Goal: Check status

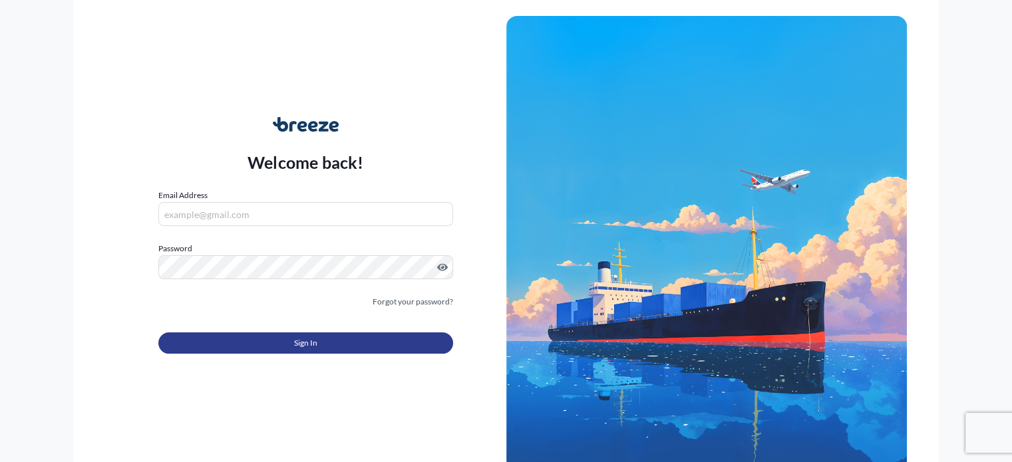
type input "[EMAIL_ADDRESS][PERSON_NAME][DOMAIN_NAME]"
click at [391, 340] on button "Sign In" at bounding box center [305, 343] width 294 height 21
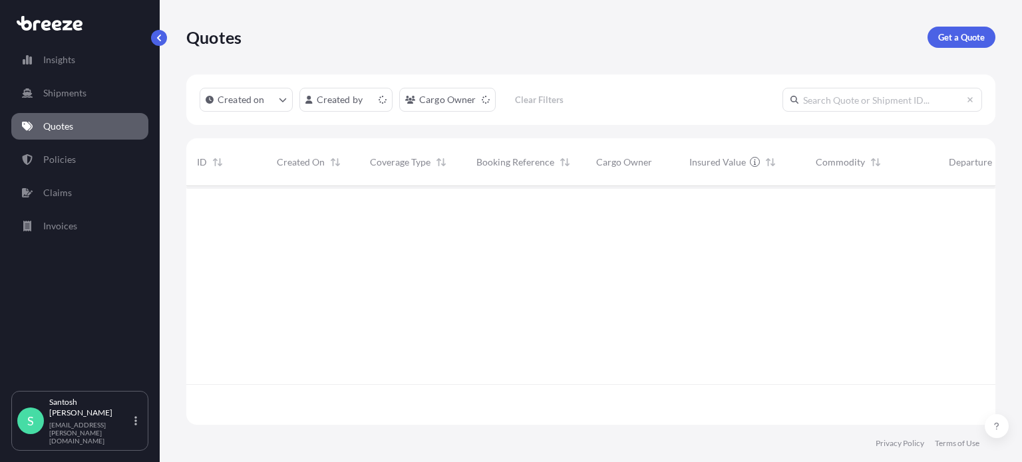
scroll to position [236, 798]
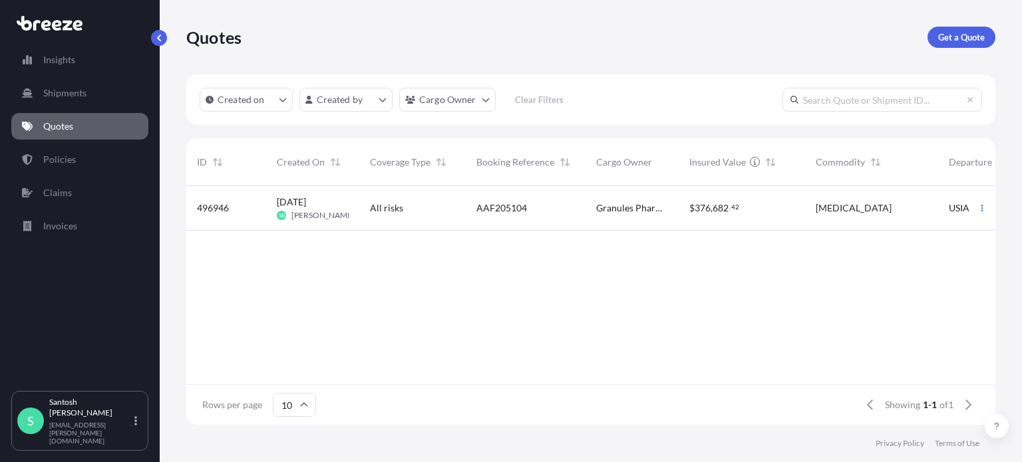
click at [583, 212] on div "AAF205104" at bounding box center [526, 208] width 120 height 45
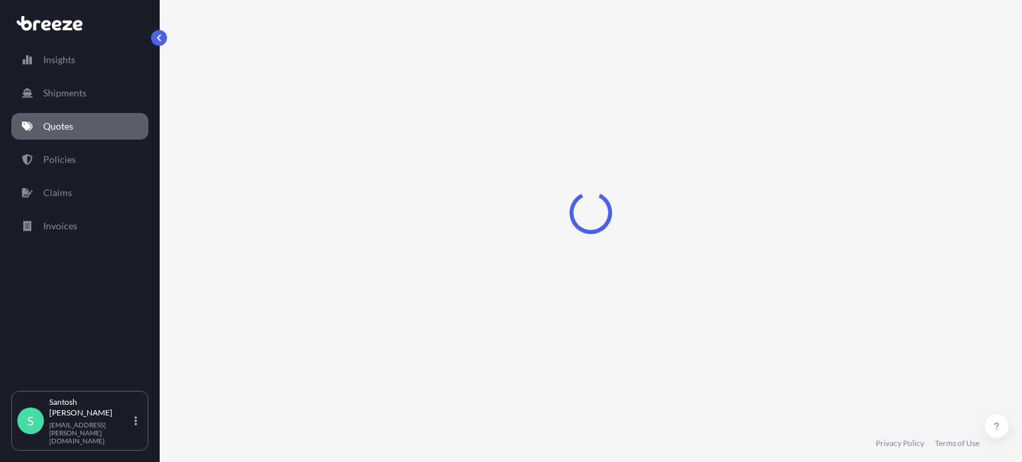
select select "Road"
select select "Air"
select select "Road"
select select "1"
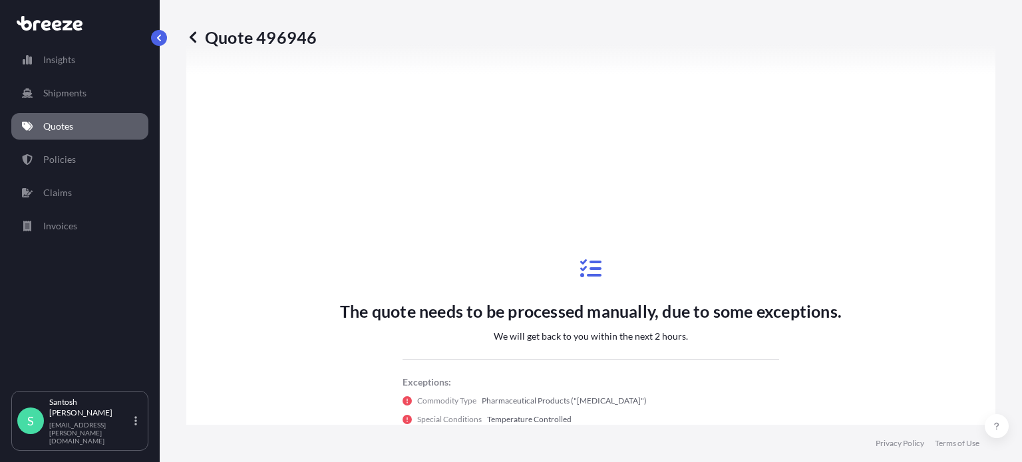
scroll to position [399, 0]
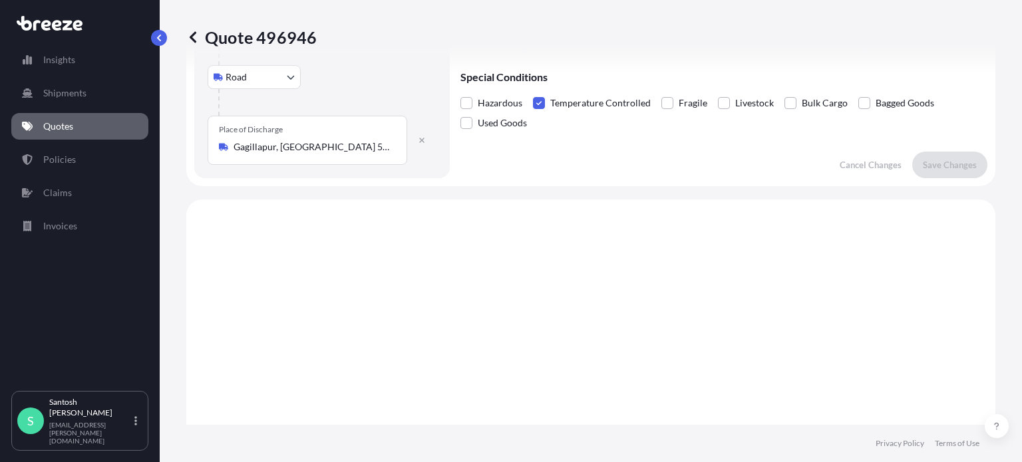
click at [282, 33] on p "Quote 496946" at bounding box center [251, 37] width 130 height 21
click at [281, 35] on p "Quote 496946" at bounding box center [251, 37] width 130 height 21
click at [287, 38] on p "Quote 496946" at bounding box center [251, 37] width 130 height 21
copy p "496946"
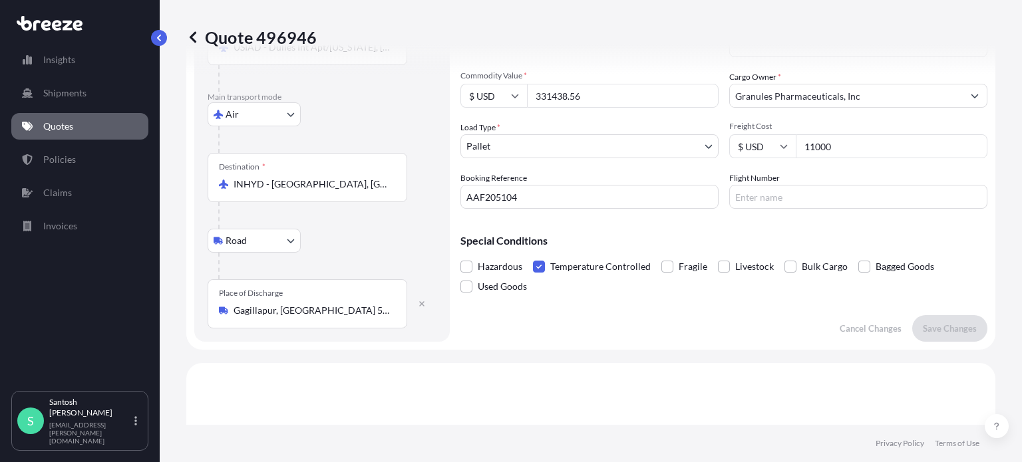
scroll to position [0, 0]
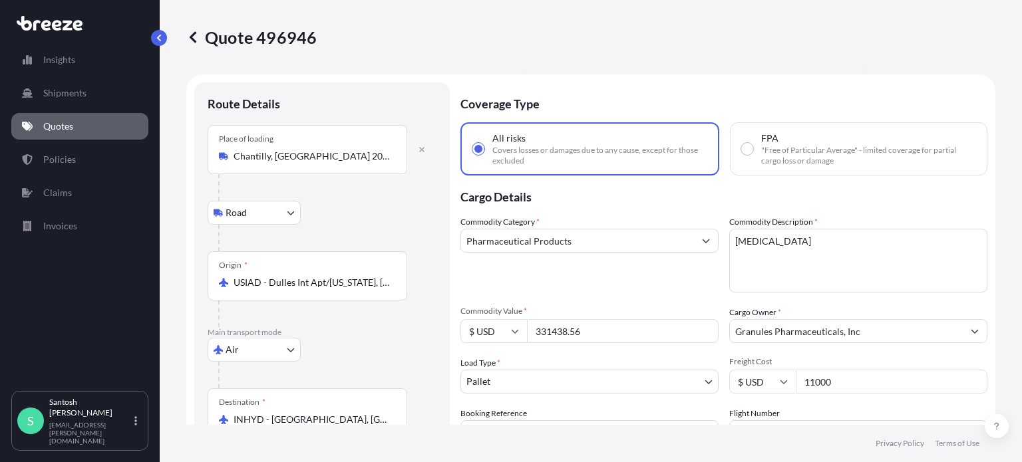
click at [54, 121] on p "Quotes" at bounding box center [58, 126] width 30 height 13
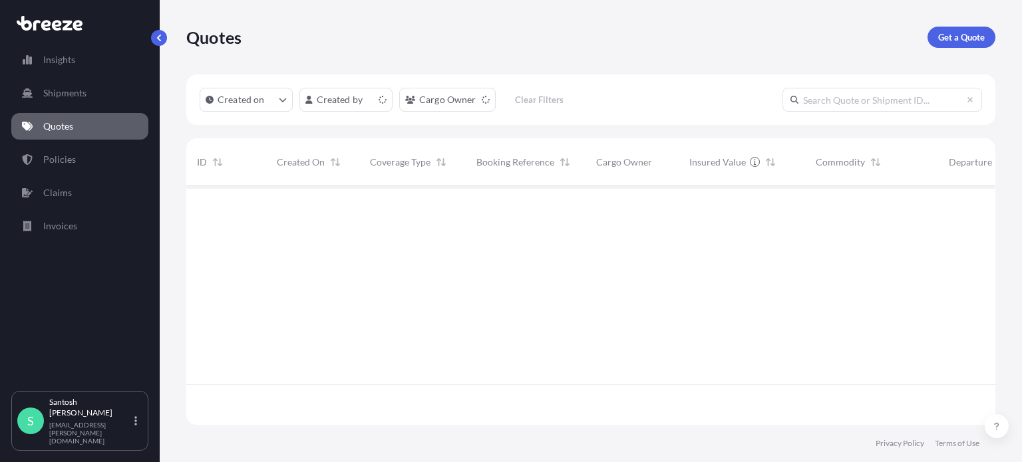
scroll to position [236, 798]
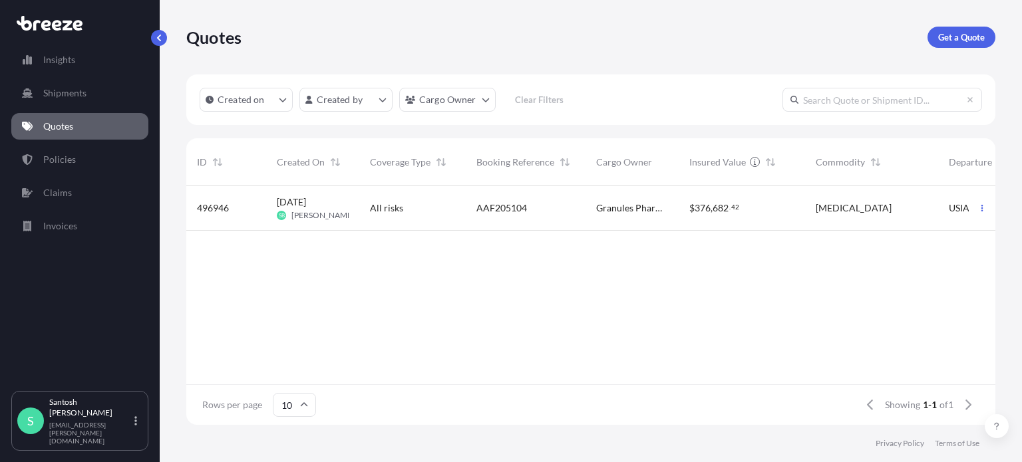
click at [605, 214] on span "Granules Pharmaceuticals, Inc" at bounding box center [632, 208] width 72 height 13
select select "Road"
select select "Air"
select select "Road"
select select "1"
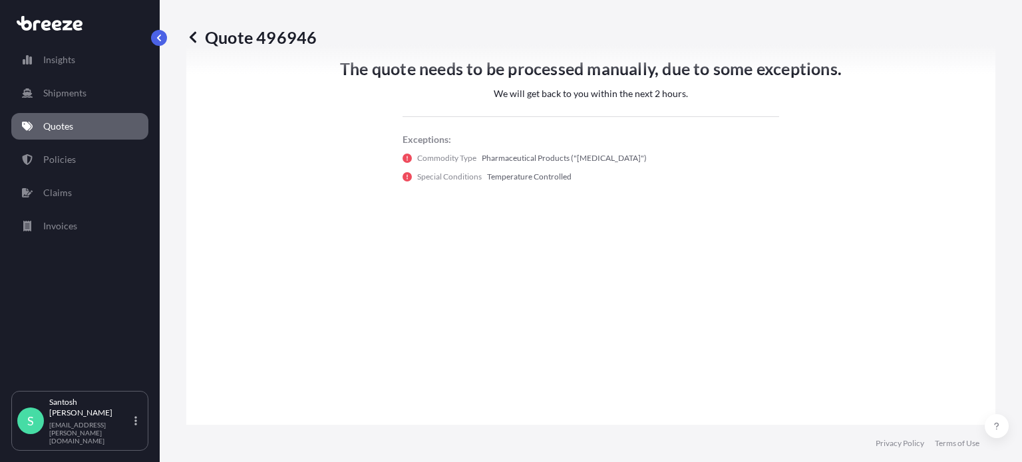
scroll to position [930, 0]
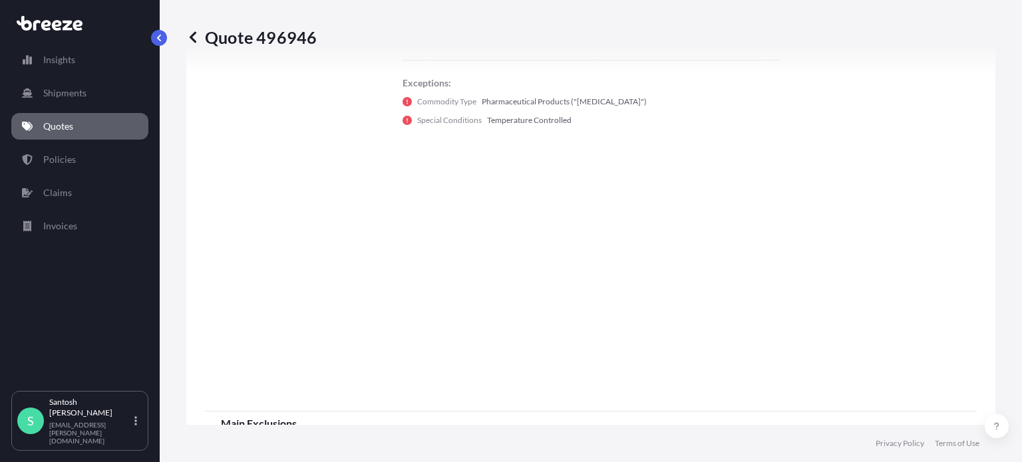
click at [65, 129] on p "Quotes" at bounding box center [58, 126] width 30 height 13
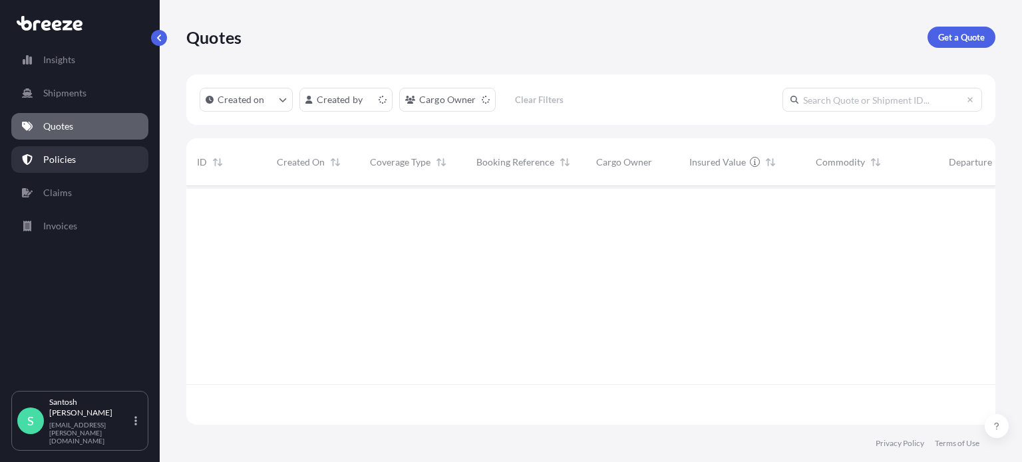
scroll to position [236, 798]
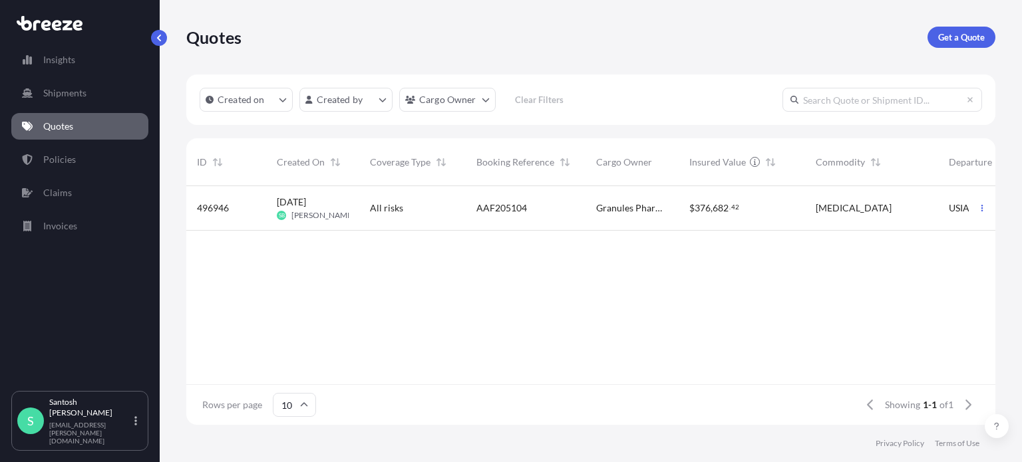
click at [535, 212] on div "AAF205104" at bounding box center [525, 208] width 98 height 13
select select "Road"
select select "Air"
select select "Road"
select select "1"
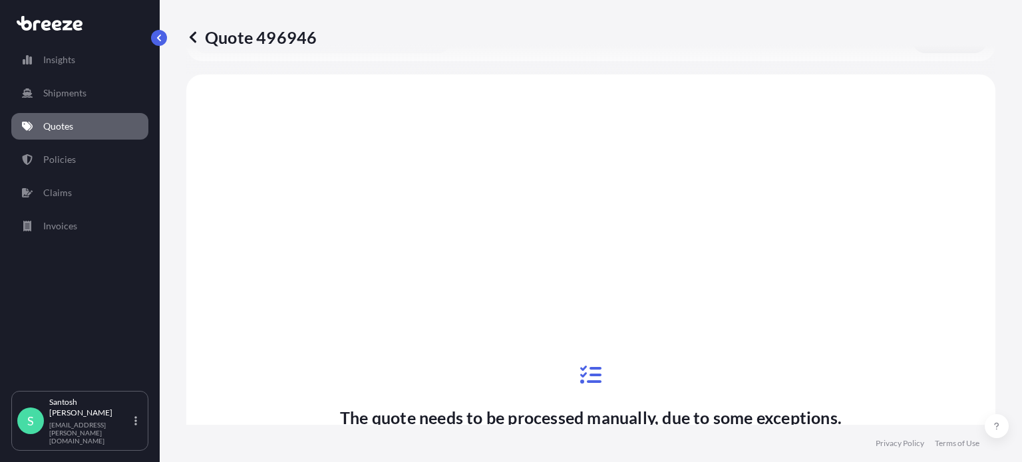
scroll to position [531, 0]
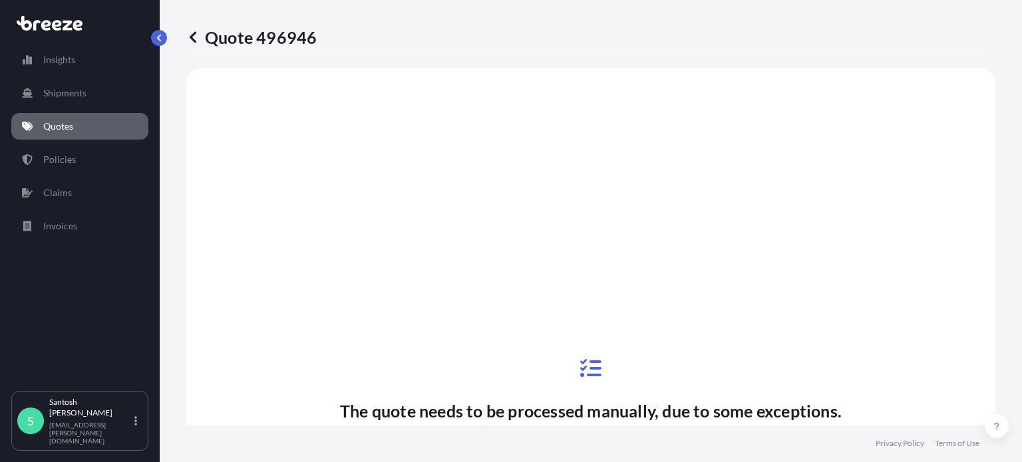
click at [189, 39] on icon at bounding box center [192, 37] width 13 height 13
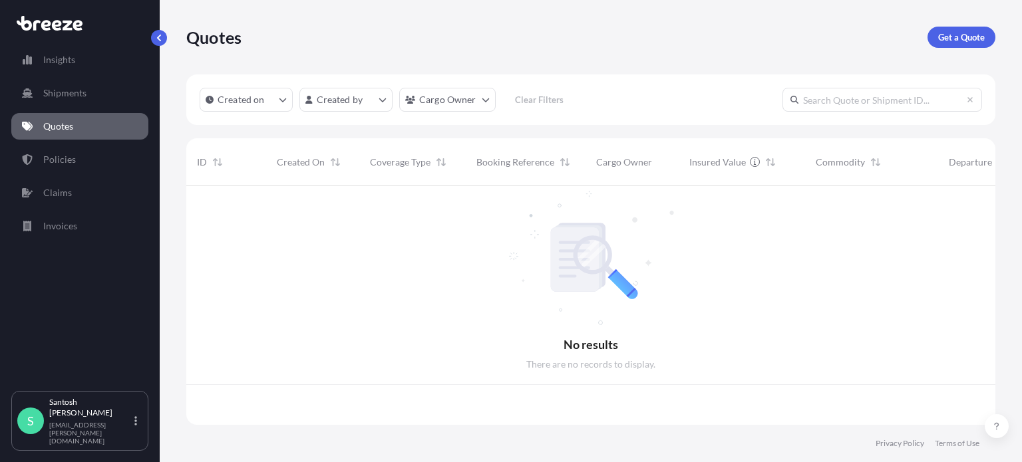
scroll to position [236, 798]
